Goal: Transaction & Acquisition: Obtain resource

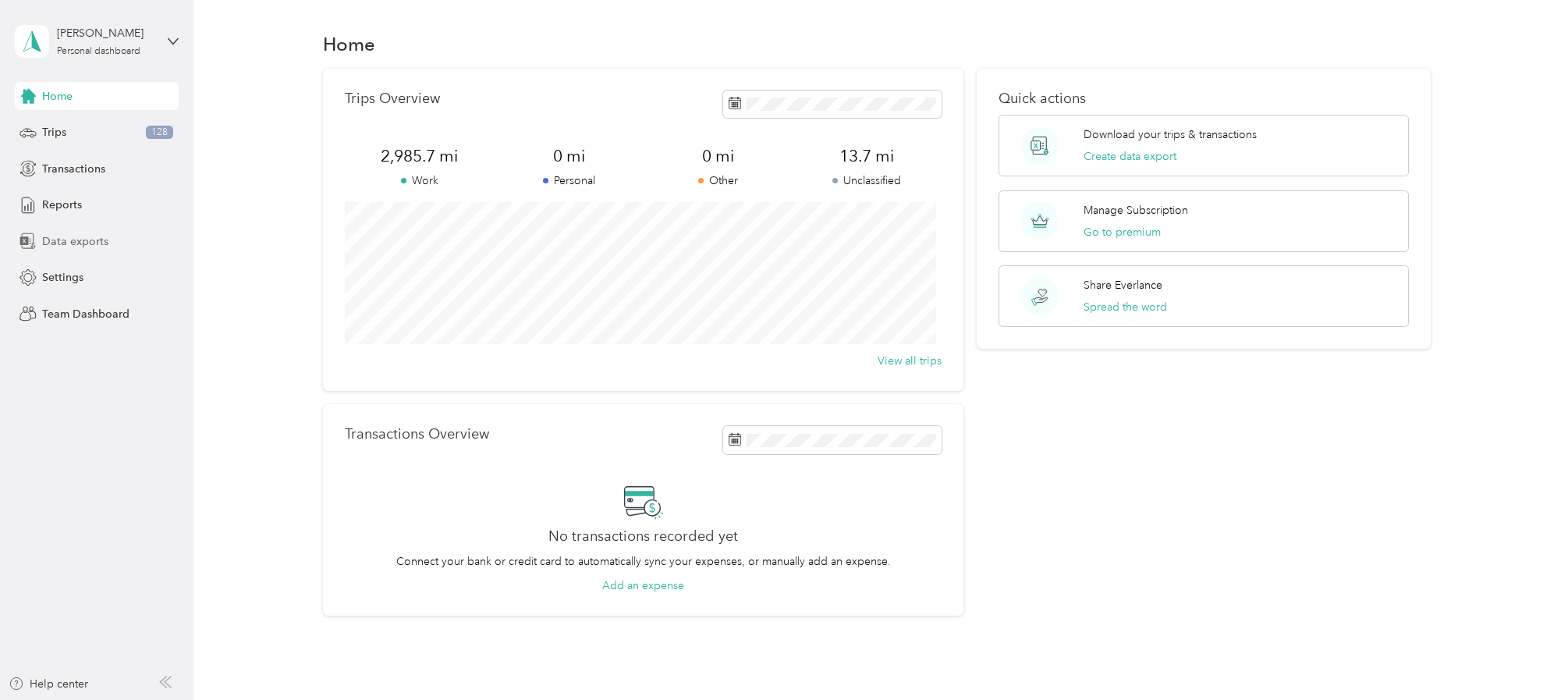
click at [62, 242] on span "Data exports" at bounding box center [75, 241] width 67 height 16
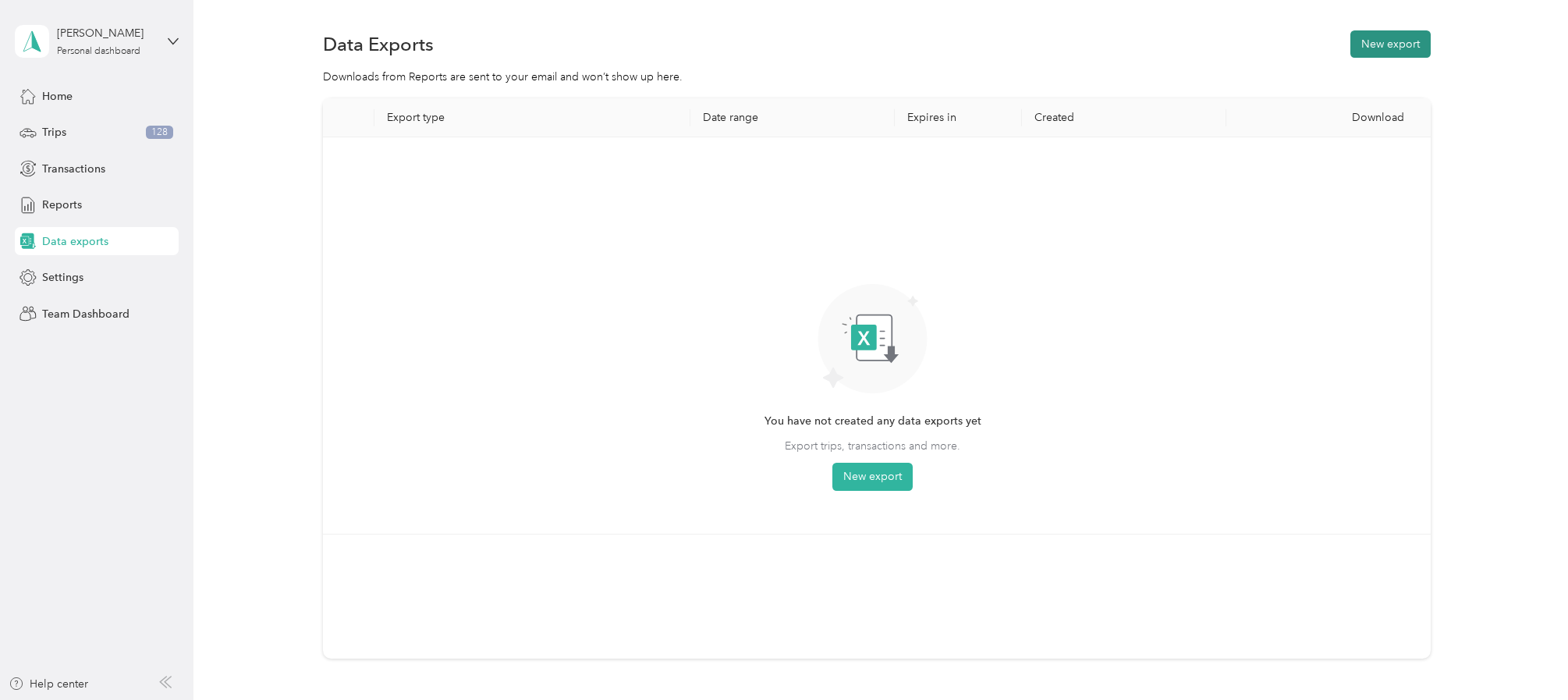
click at [1374, 38] on button "New export" at bounding box center [1390, 44] width 80 height 28
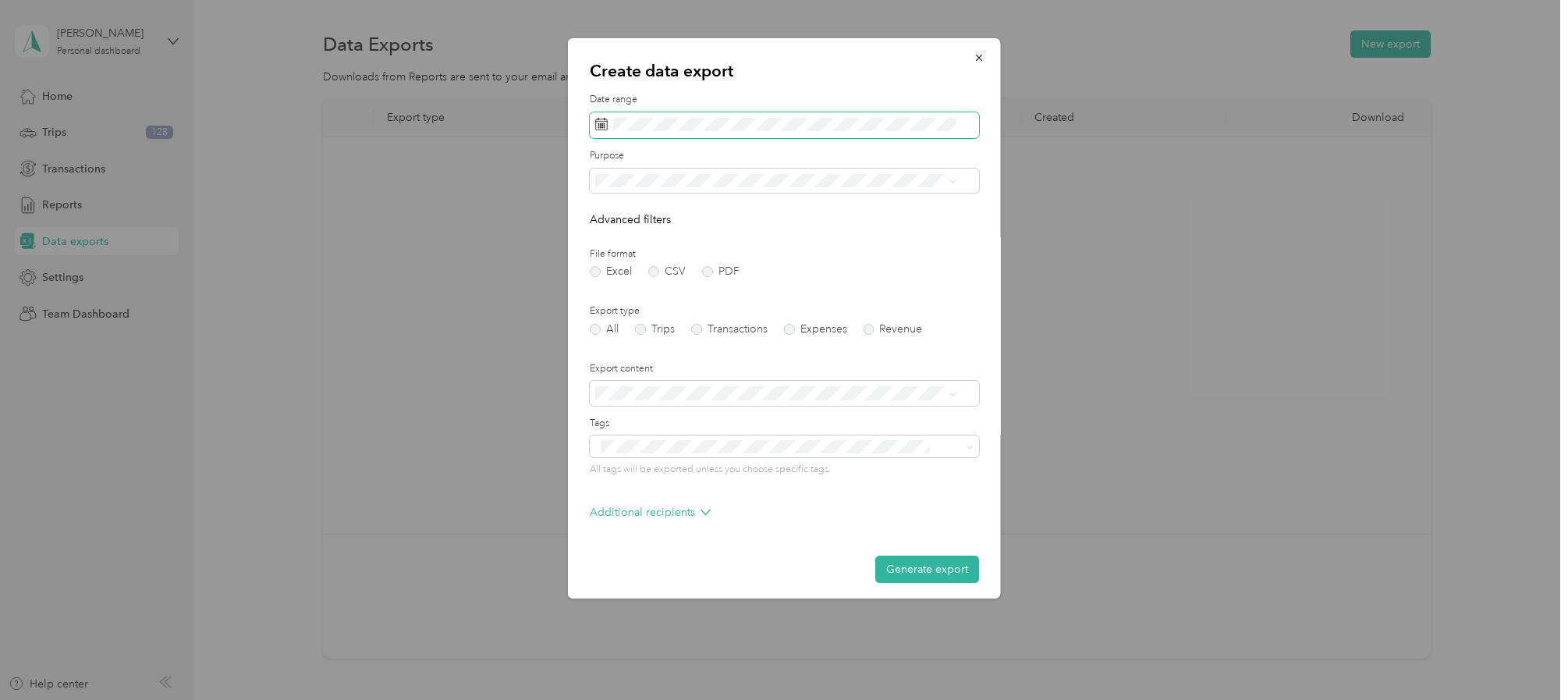
click at [597, 130] on icon at bounding box center [601, 124] width 11 height 10
click at [599, 127] on icon at bounding box center [601, 124] width 12 height 12
click at [606, 123] on span at bounding box center [784, 126] width 389 height 27
click at [599, 123] on icon at bounding box center [601, 124] width 12 height 12
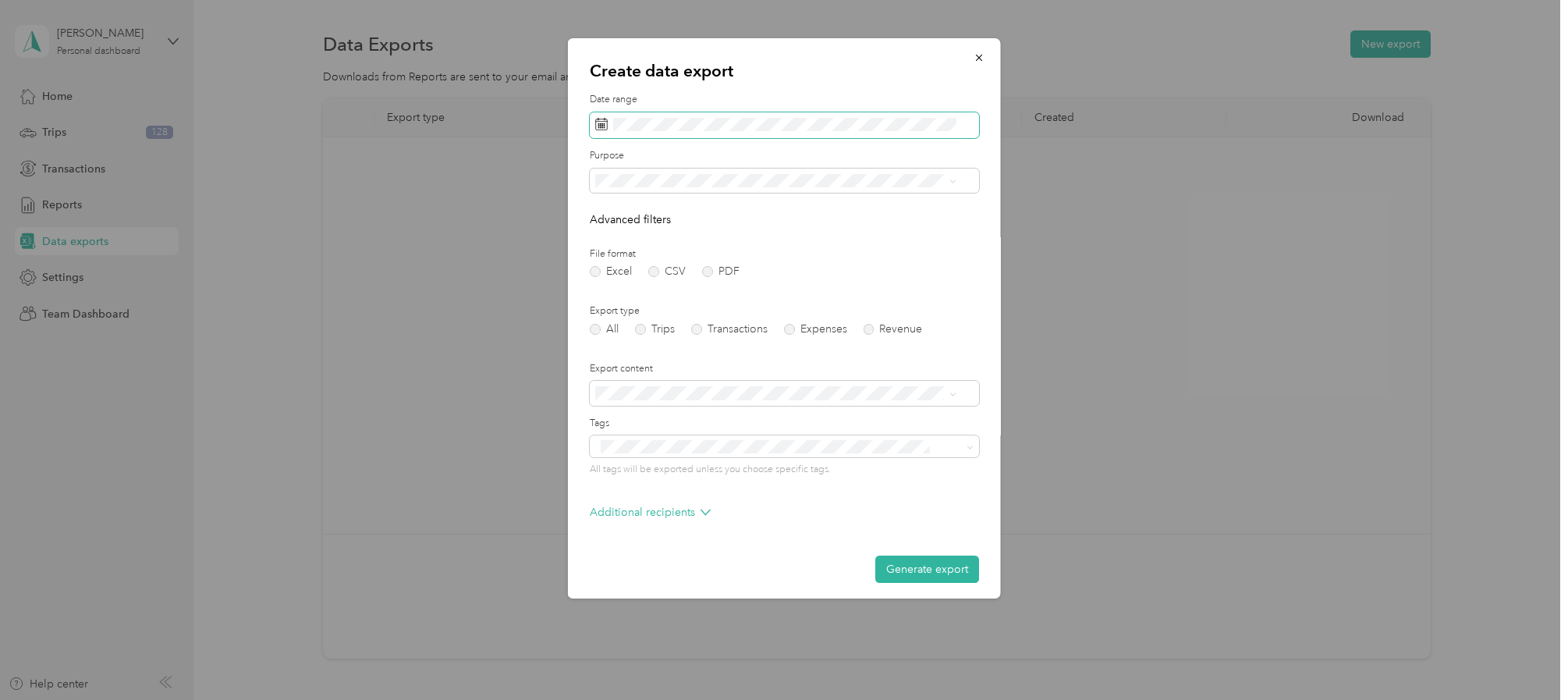
click at [599, 123] on icon at bounding box center [601, 124] width 12 height 12
click at [616, 210] on icon at bounding box center [616, 214] width 8 height 14
click at [627, 270] on div "1" at bounding box center [630, 269] width 20 height 19
click at [649, 368] on div "30" at bounding box center [650, 367] width 20 height 19
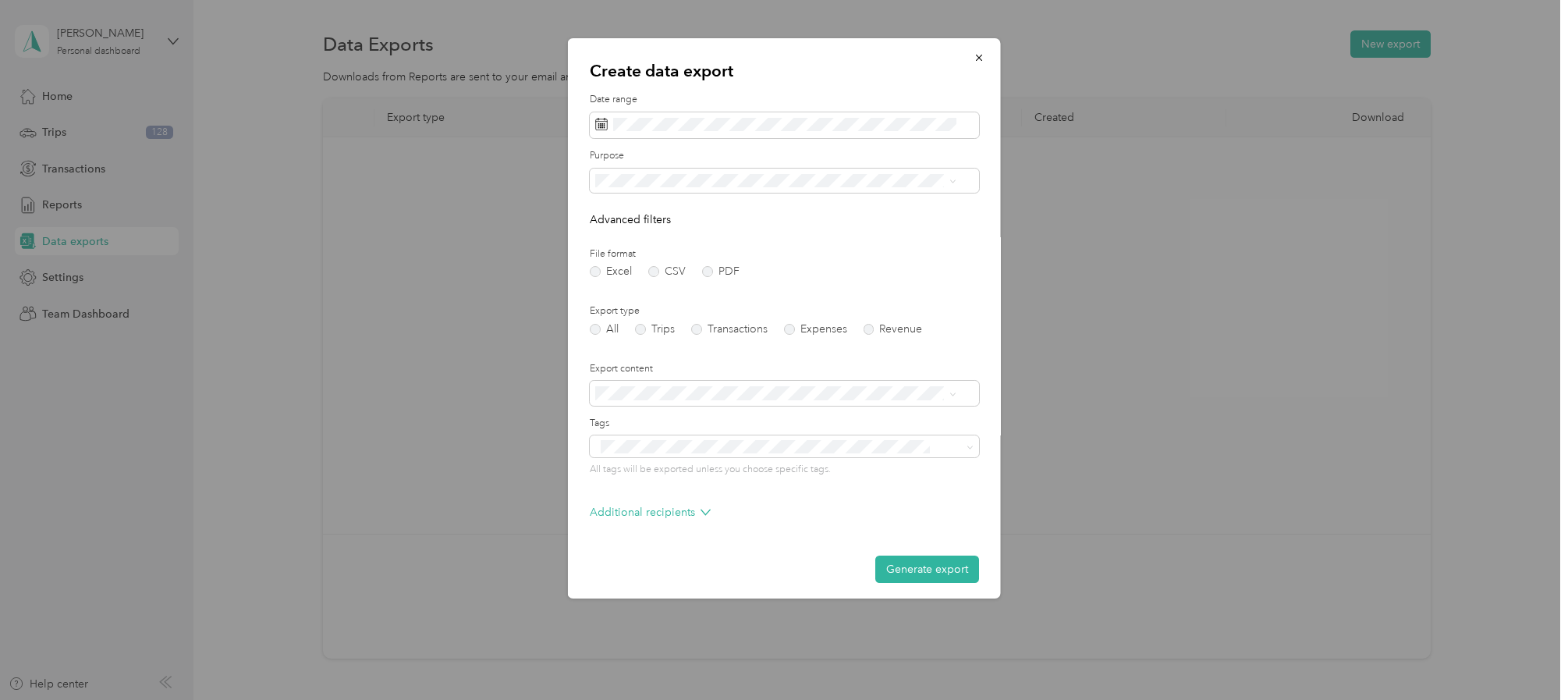
click at [613, 236] on li "Work" at bounding box center [774, 230] width 372 height 28
click at [707, 270] on label "PDF" at bounding box center [719, 270] width 37 height 10
click at [640, 329] on label "Trips" at bounding box center [654, 329] width 40 height 10
click at [943, 394] on span at bounding box center [948, 392] width 12 height 10
click at [953, 394] on icon at bounding box center [951, 393] width 7 height 7
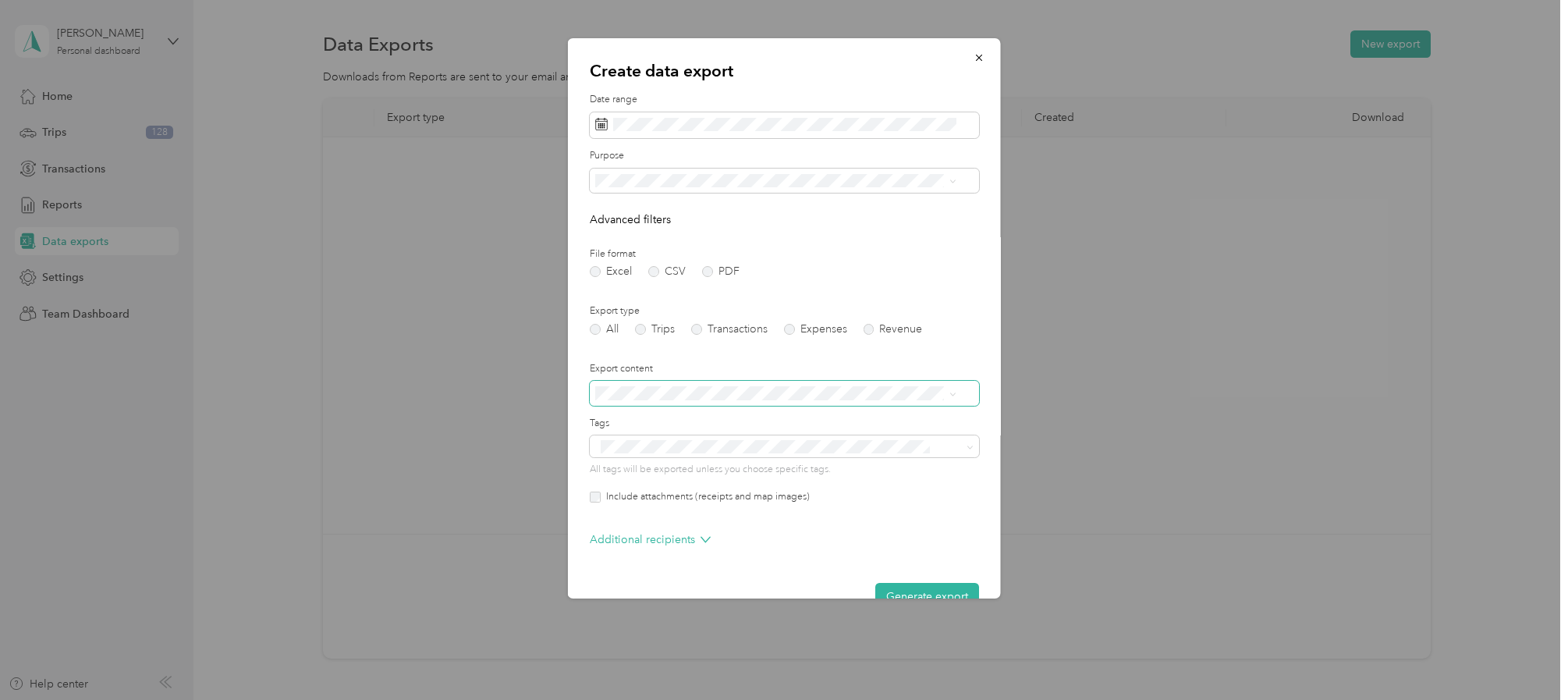
click at [918, 252] on label "File format" at bounding box center [784, 254] width 389 height 14
click at [878, 589] on button "Generate export" at bounding box center [926, 596] width 104 height 28
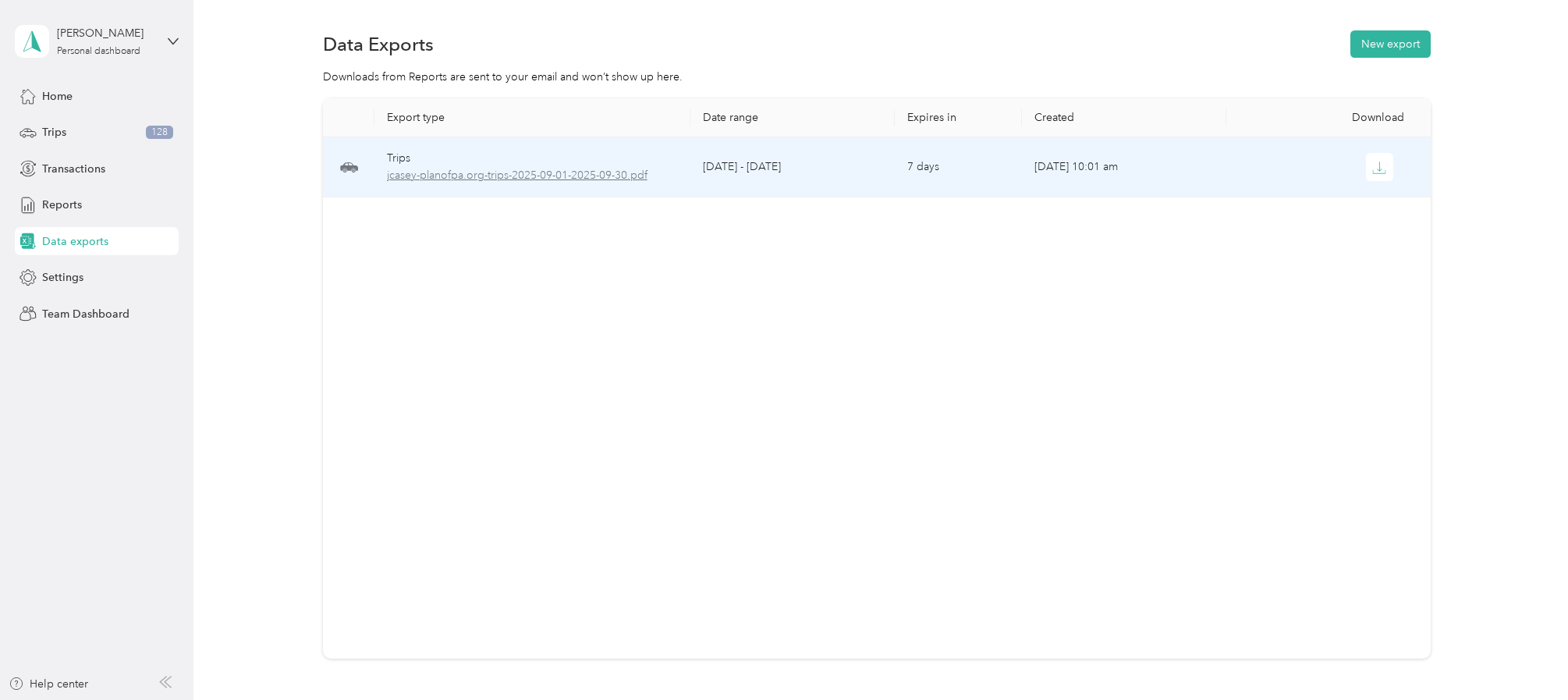
click at [449, 174] on span "jcasey-planofpa.org-trips-2025-09-01-2025-09-30.pdf" at bounding box center [532, 175] width 291 height 17
click at [447, 176] on span "jcasey-planofpa.org-trips-2025-09-01-2025-09-30.pdf" at bounding box center [532, 175] width 291 height 17
click at [361, 170] on td at bounding box center [347, 167] width 50 height 60
click at [1372, 164] on icon "button" at bounding box center [1379, 168] width 14 height 14
